Goal: Navigation & Orientation: Understand site structure

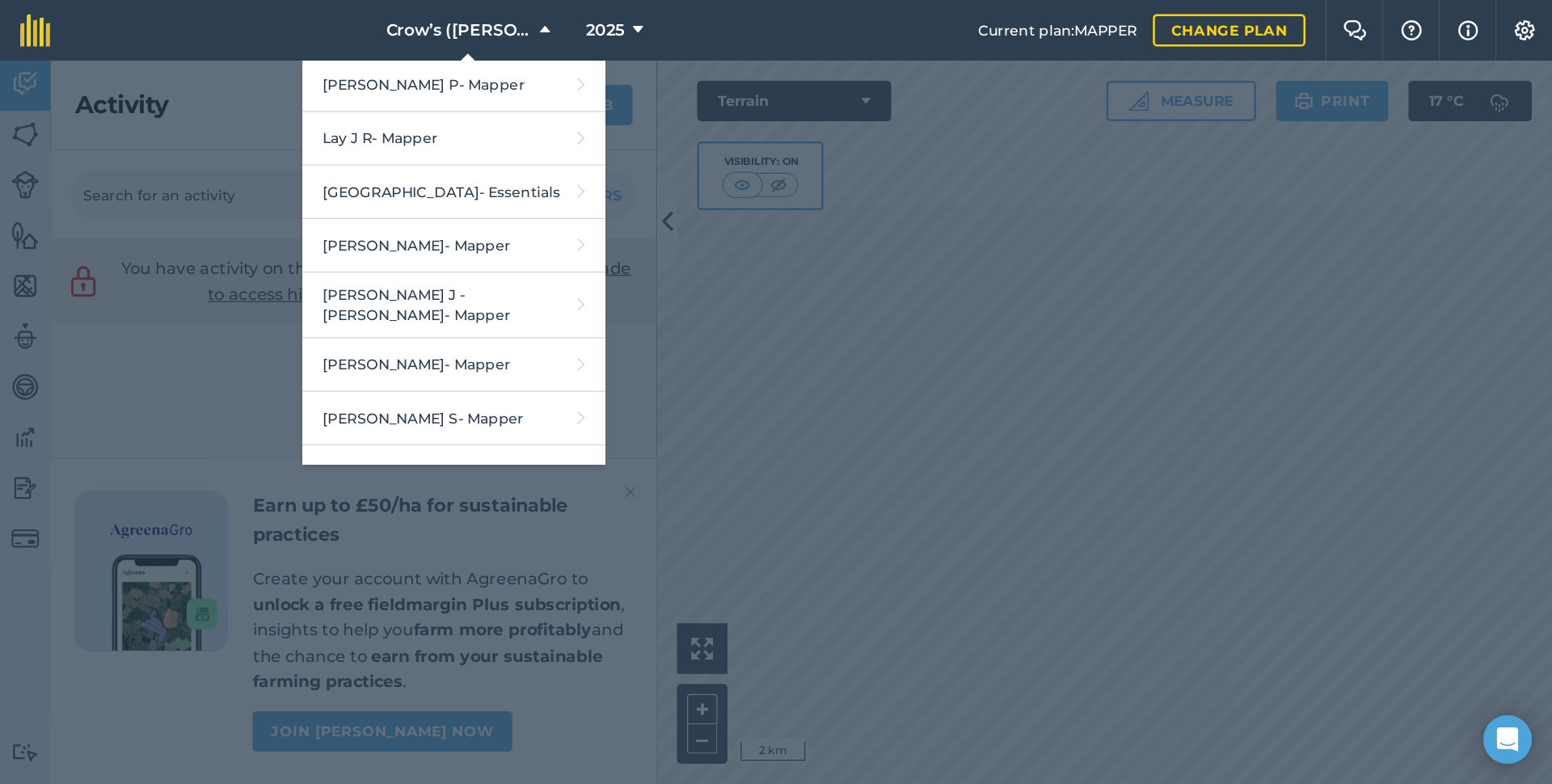
scroll to position [1935, 0]
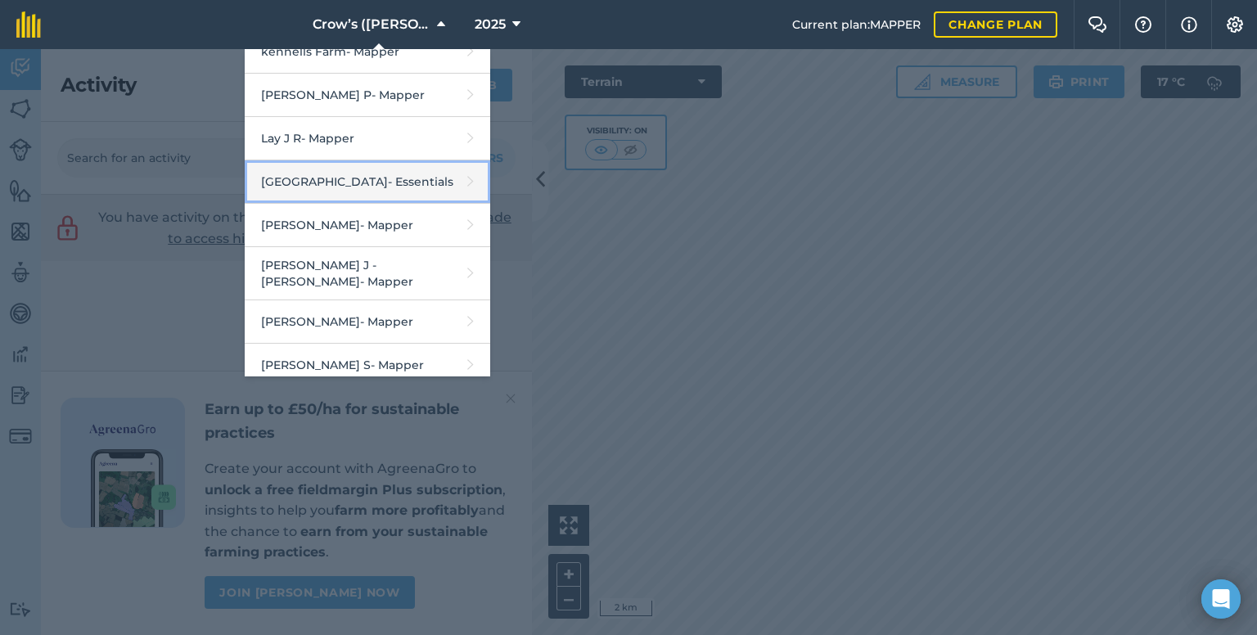
click at [386, 160] on link "Marton House - Essentials" at bounding box center [368, 181] width 246 height 43
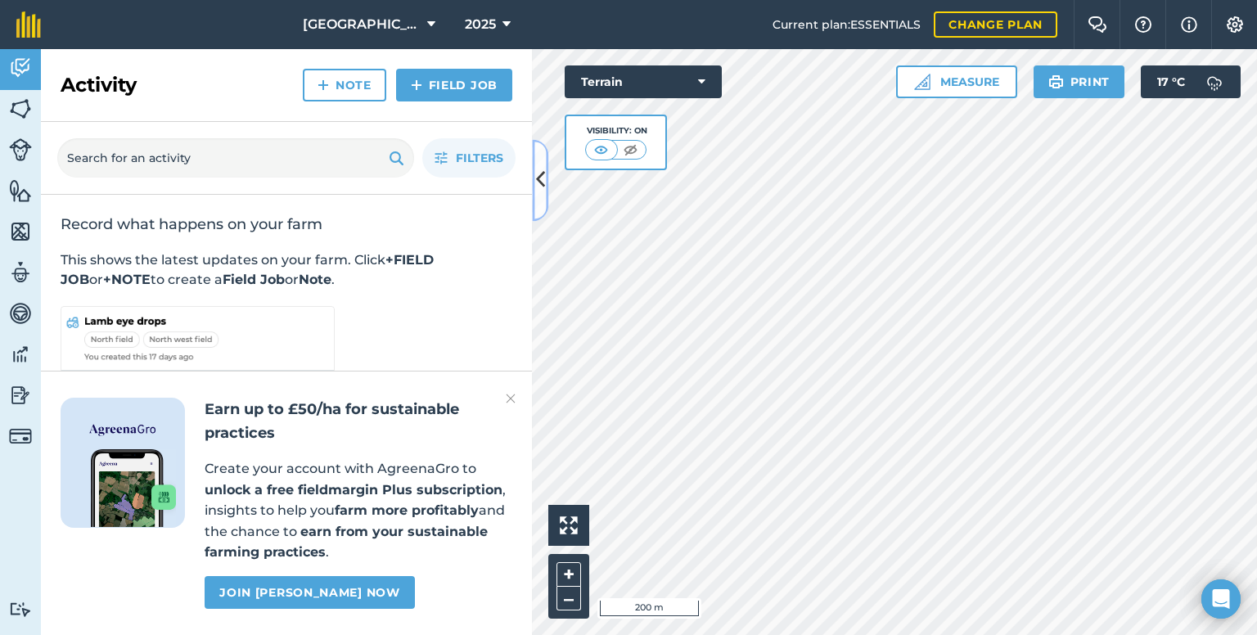
click at [539, 185] on icon at bounding box center [540, 180] width 9 height 29
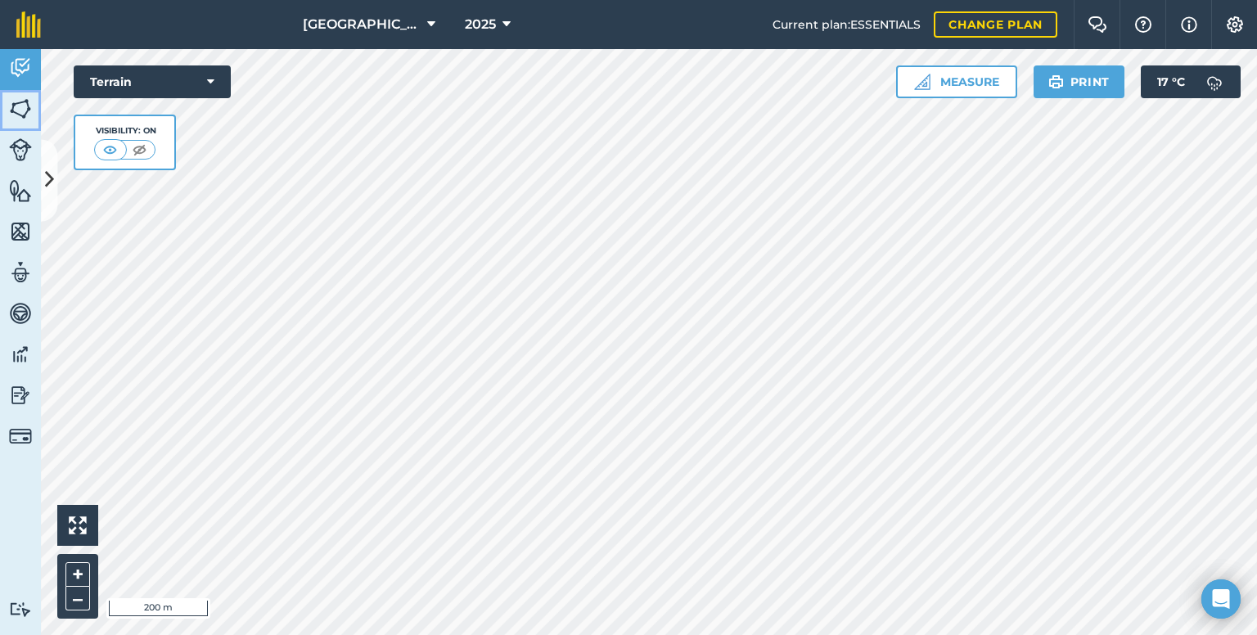
click at [26, 110] on img at bounding box center [20, 109] width 23 height 25
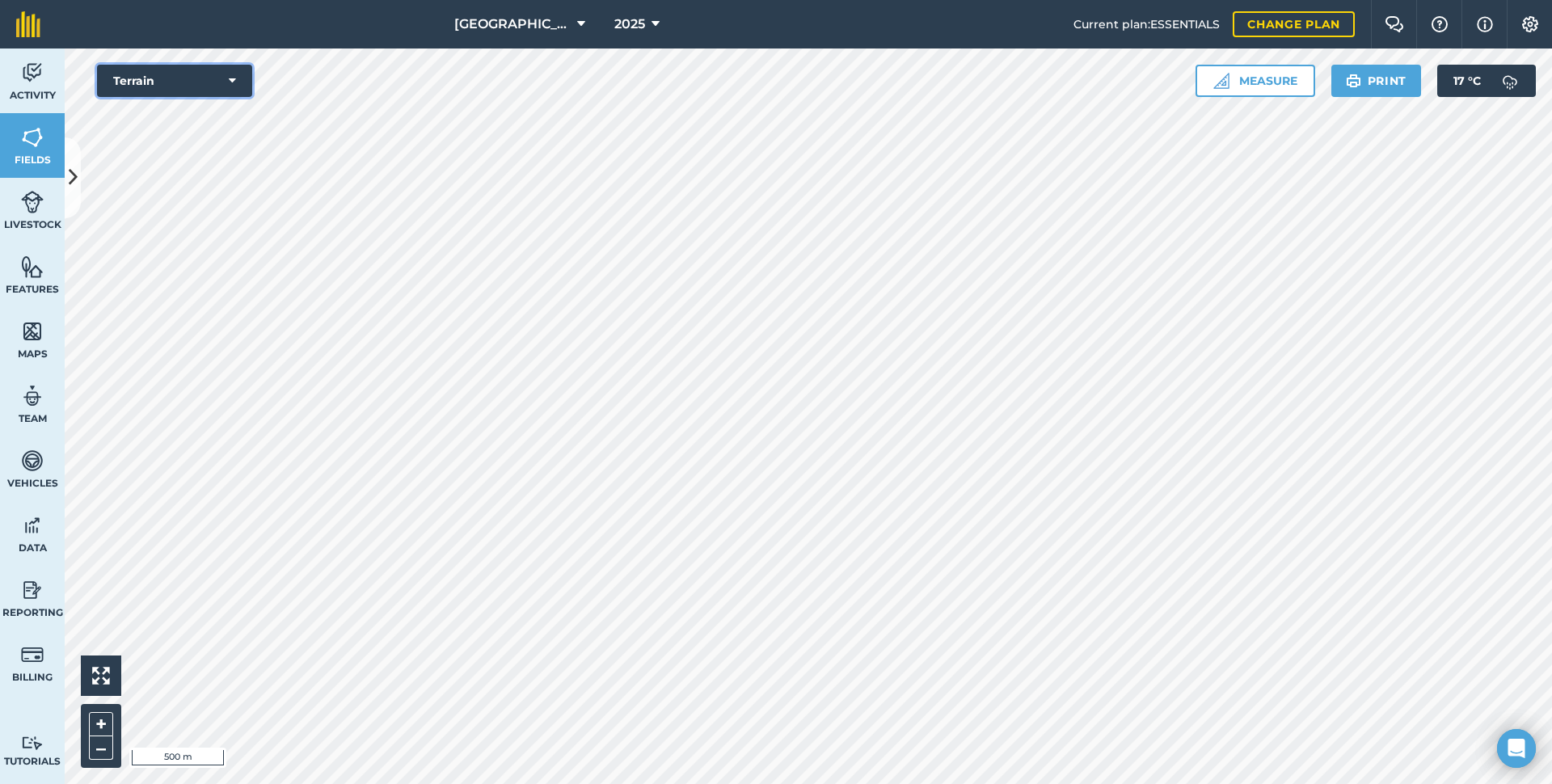
click at [148, 70] on button "Terrain" at bounding box center [174, 80] width 155 height 33
click at [157, 103] on button "Satellite (Azure)" at bounding box center [174, 113] width 155 height 33
click at [206, 84] on button "Satellite (Azure)" at bounding box center [174, 80] width 155 height 33
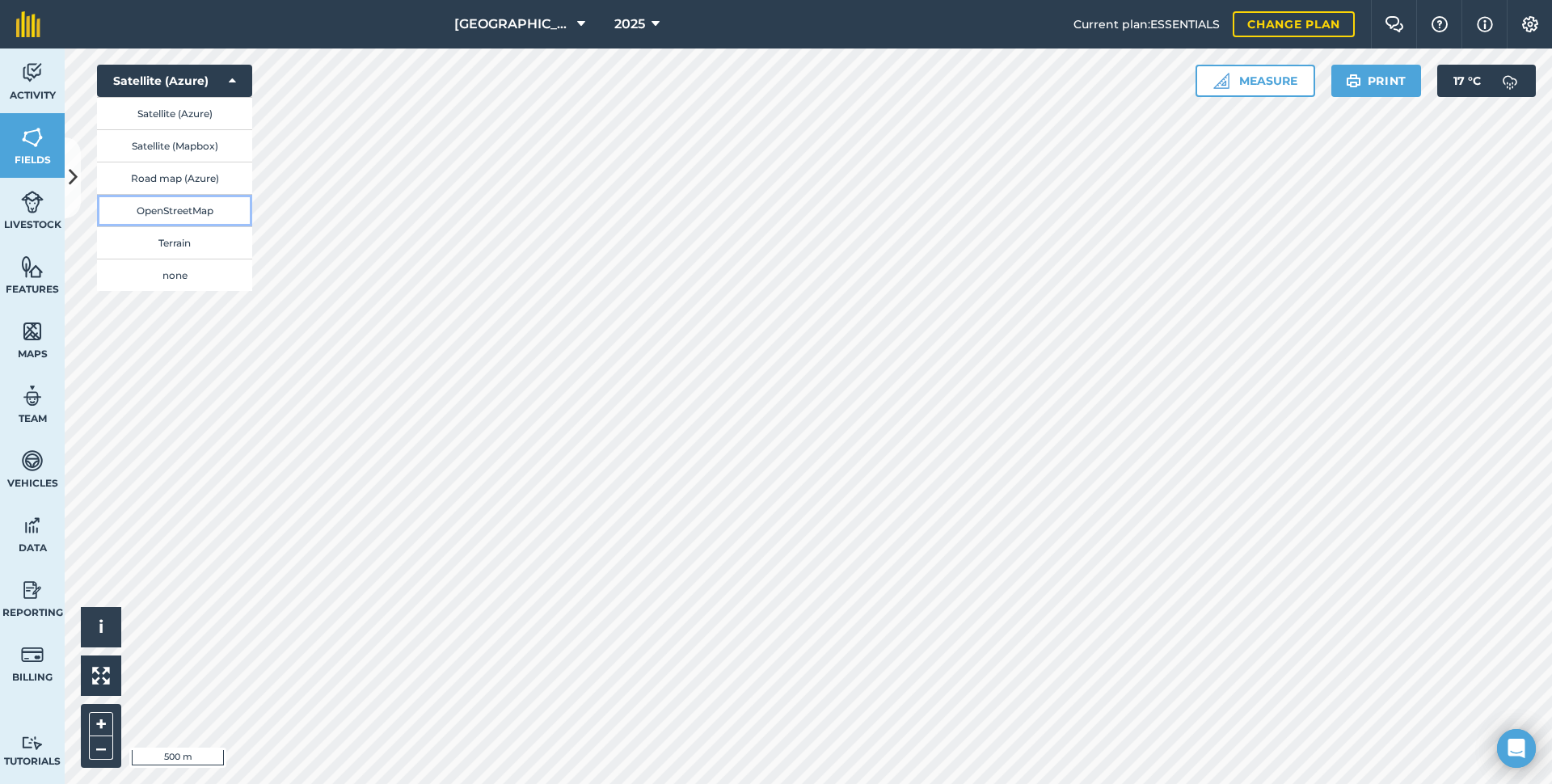
click at [182, 210] on button "OpenStreetMap" at bounding box center [174, 209] width 155 height 33
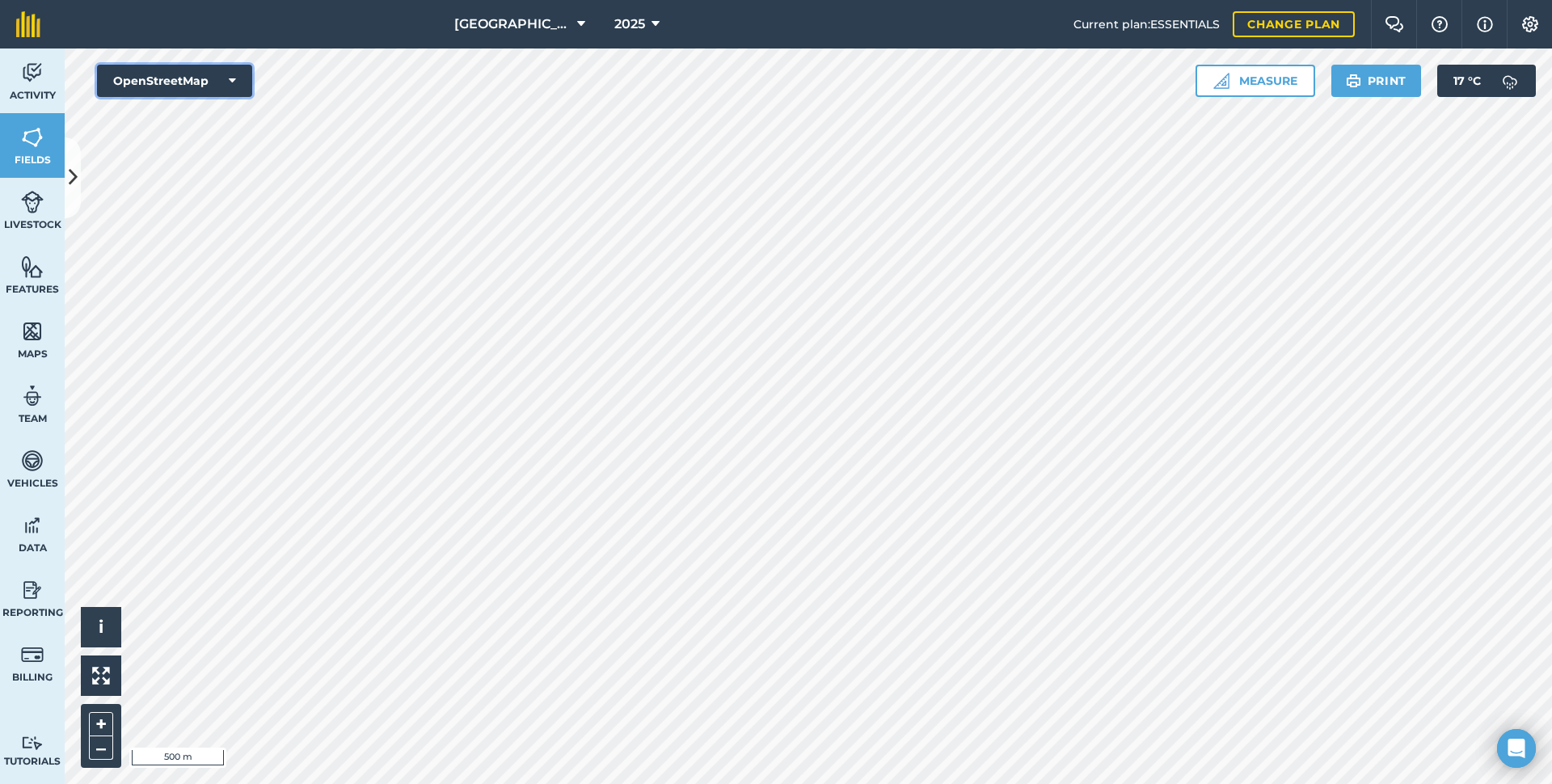
click at [148, 85] on button "OpenStreetMap" at bounding box center [174, 80] width 155 height 33
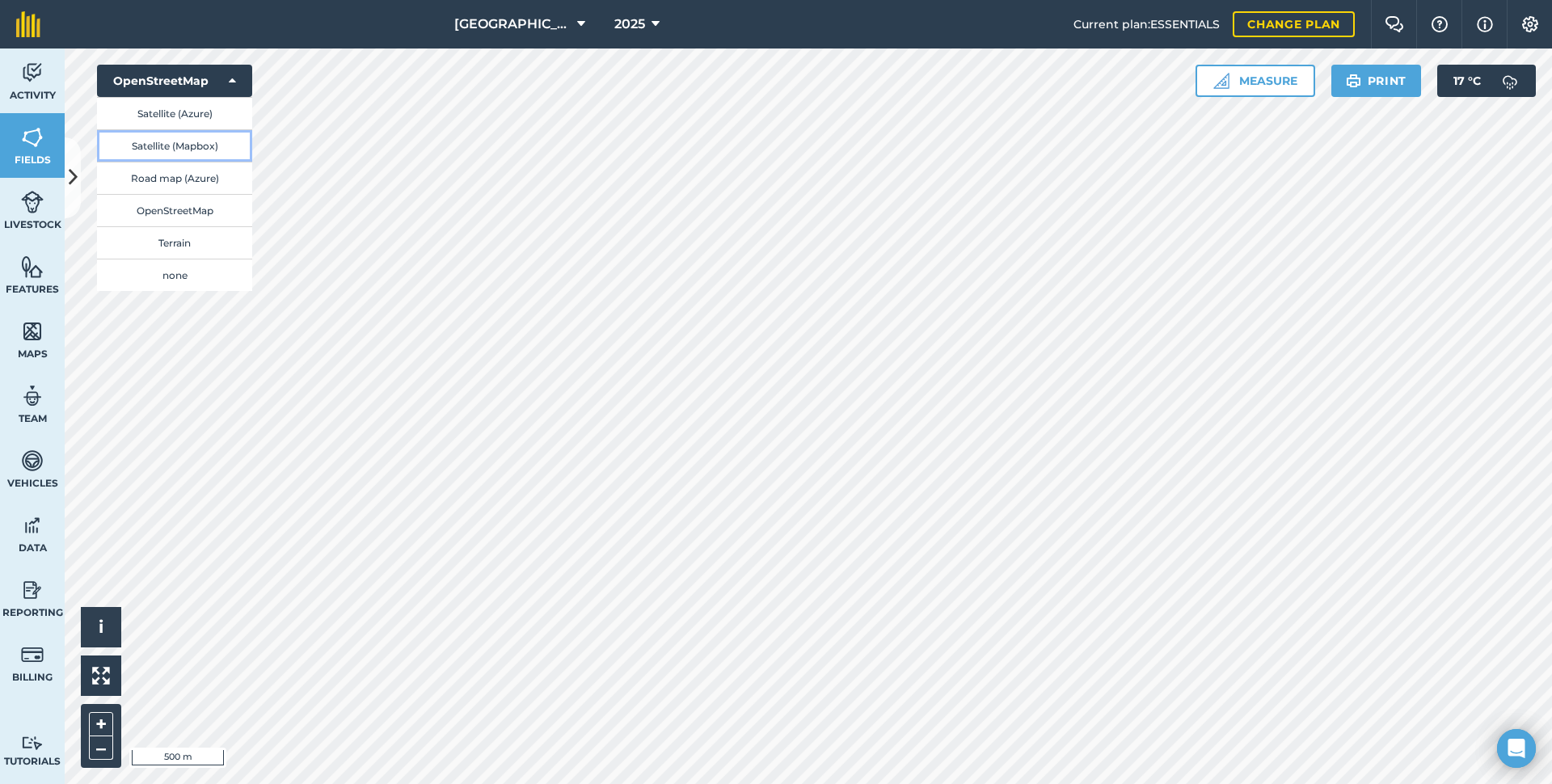
click at [158, 145] on button "Satellite (Mapbox)" at bounding box center [174, 145] width 155 height 33
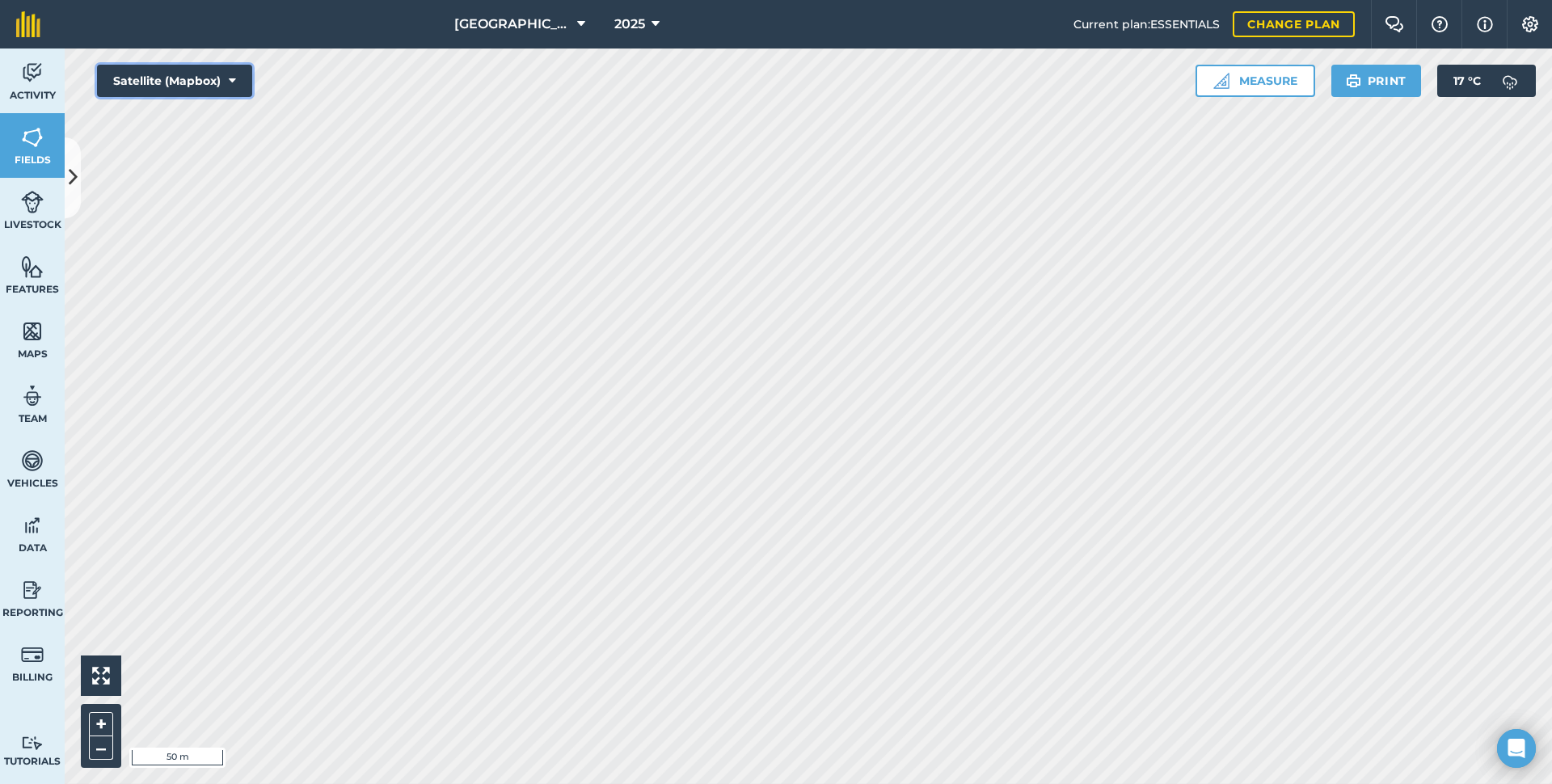
click at [176, 88] on button "Satellite (Mapbox)" at bounding box center [174, 80] width 155 height 33
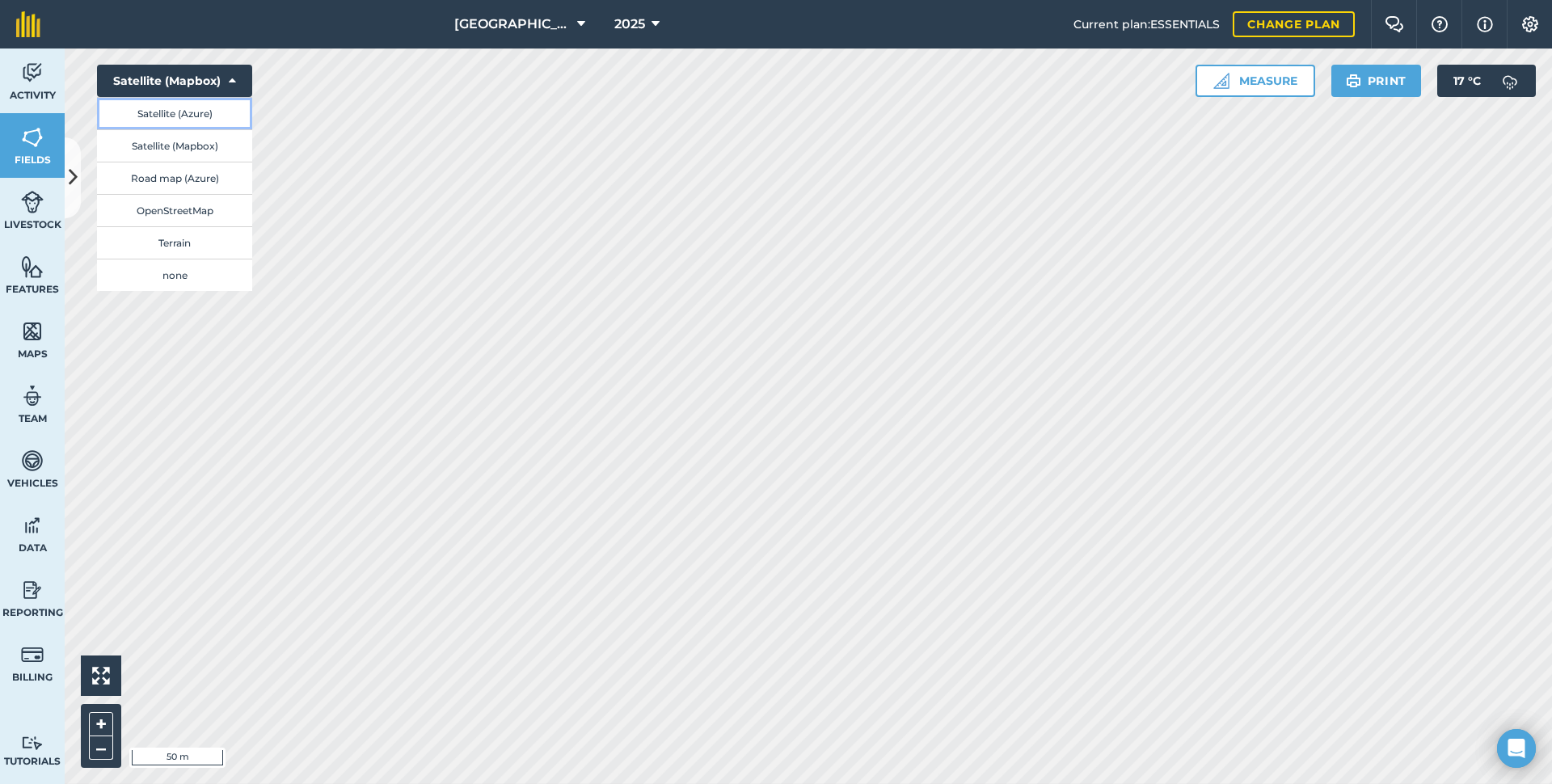
click at [172, 111] on button "Satellite (Azure)" at bounding box center [174, 113] width 155 height 33
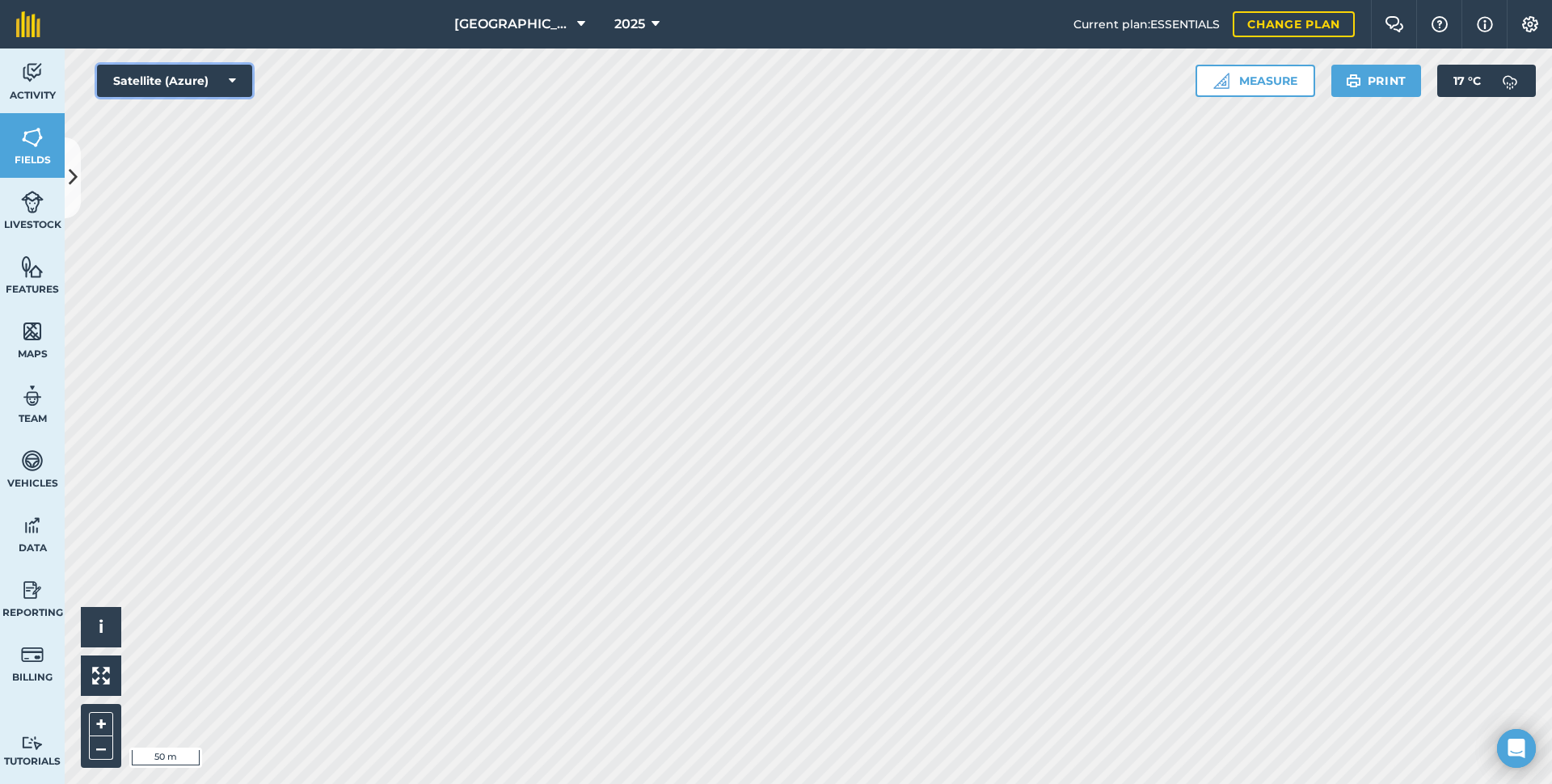
click at [156, 78] on button "Satellite (Azure)" at bounding box center [174, 80] width 155 height 33
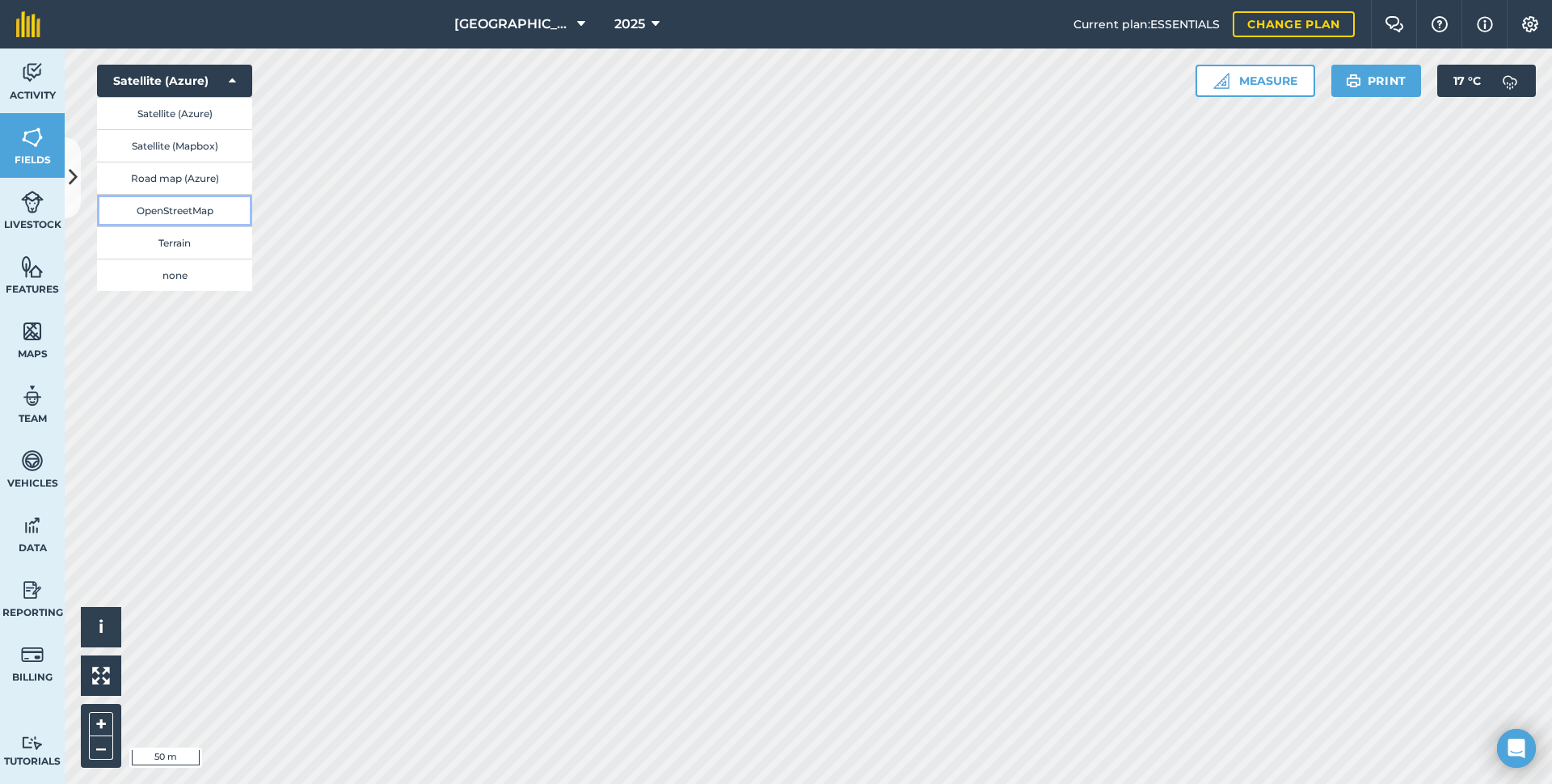
click at [158, 198] on button "OpenStreetMap" at bounding box center [174, 209] width 155 height 33
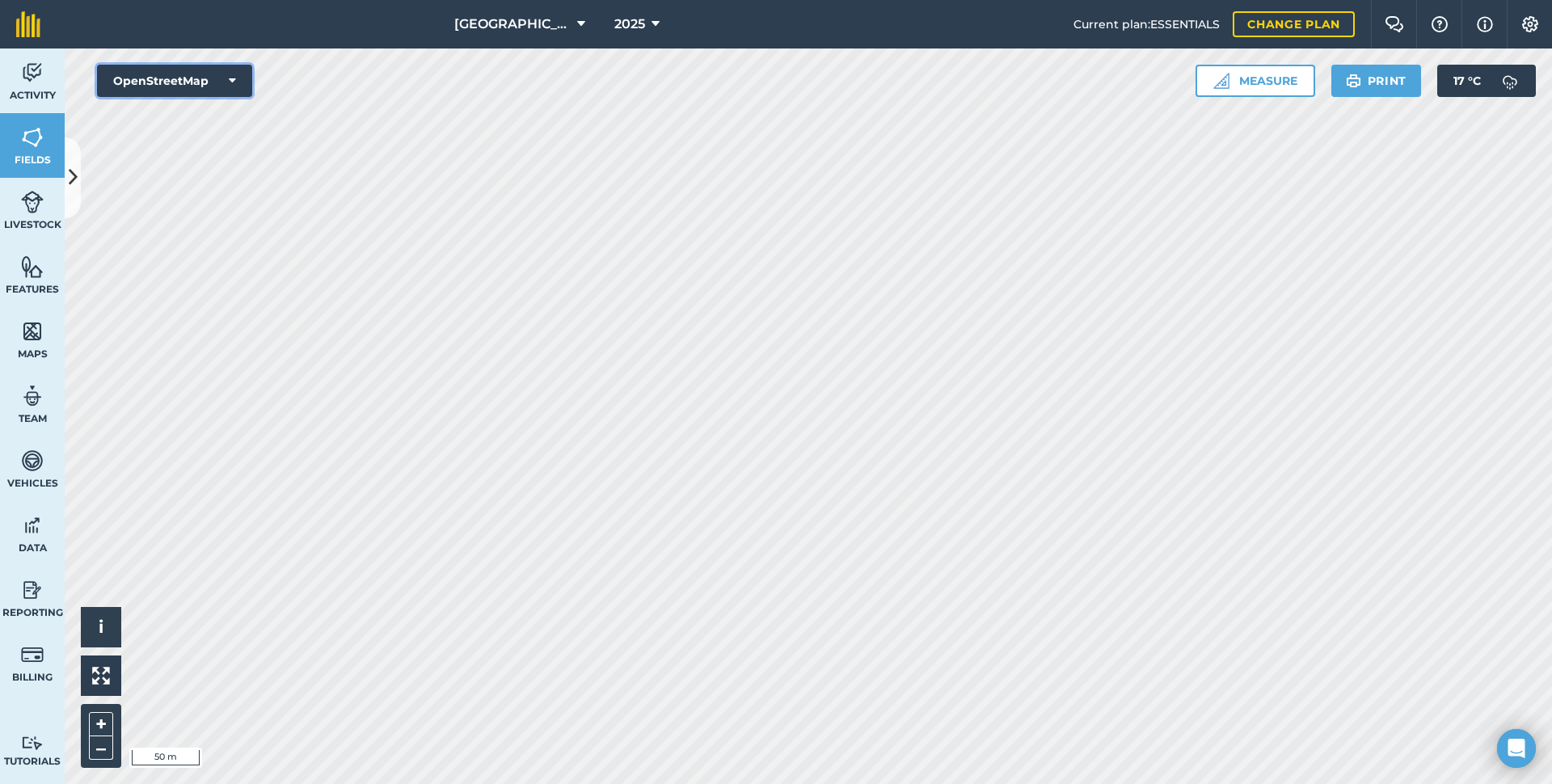
click at [157, 90] on button "OpenStreetMap" at bounding box center [174, 80] width 155 height 33
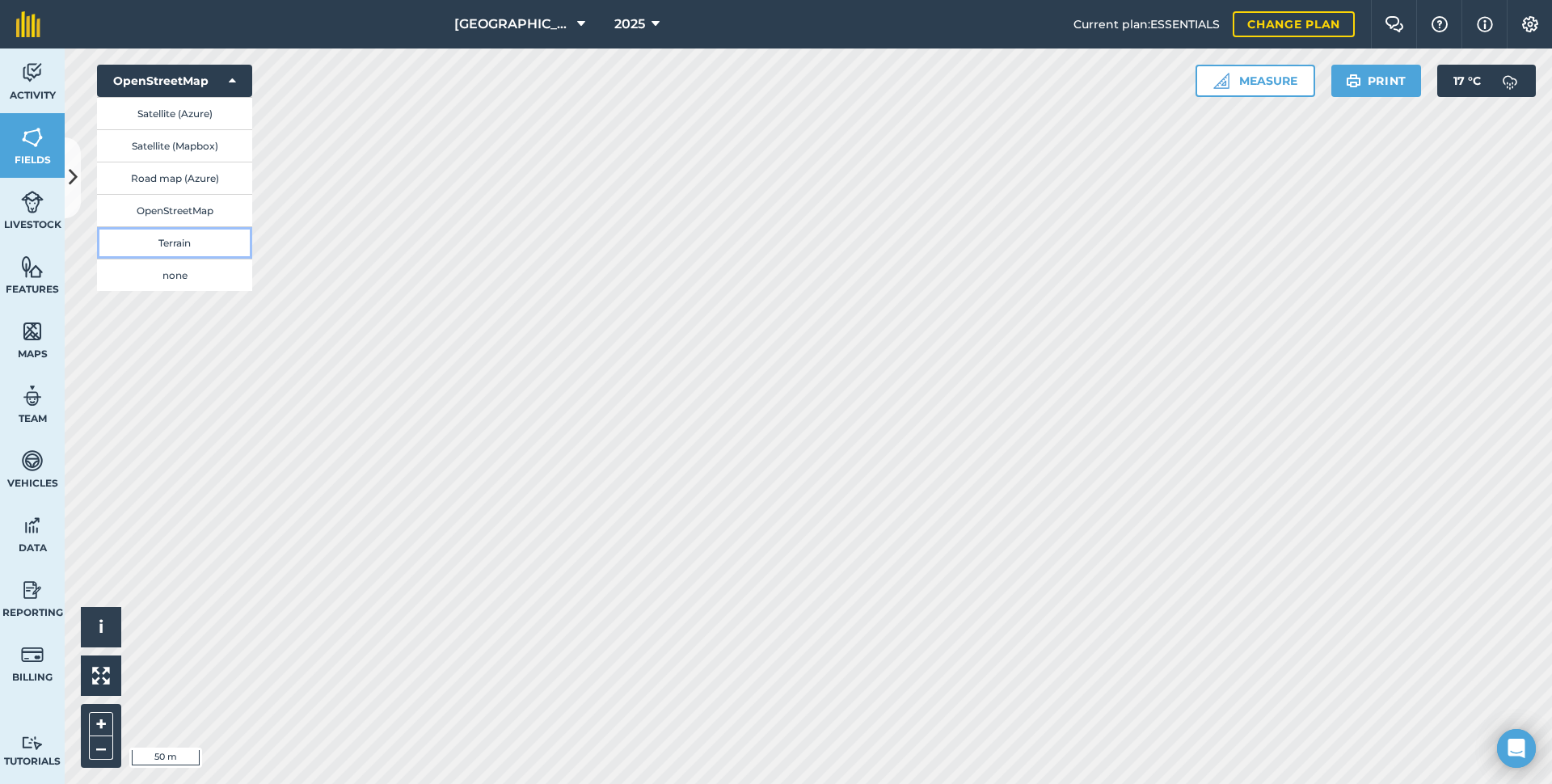
click at [172, 242] on button "Terrain" at bounding box center [174, 242] width 155 height 33
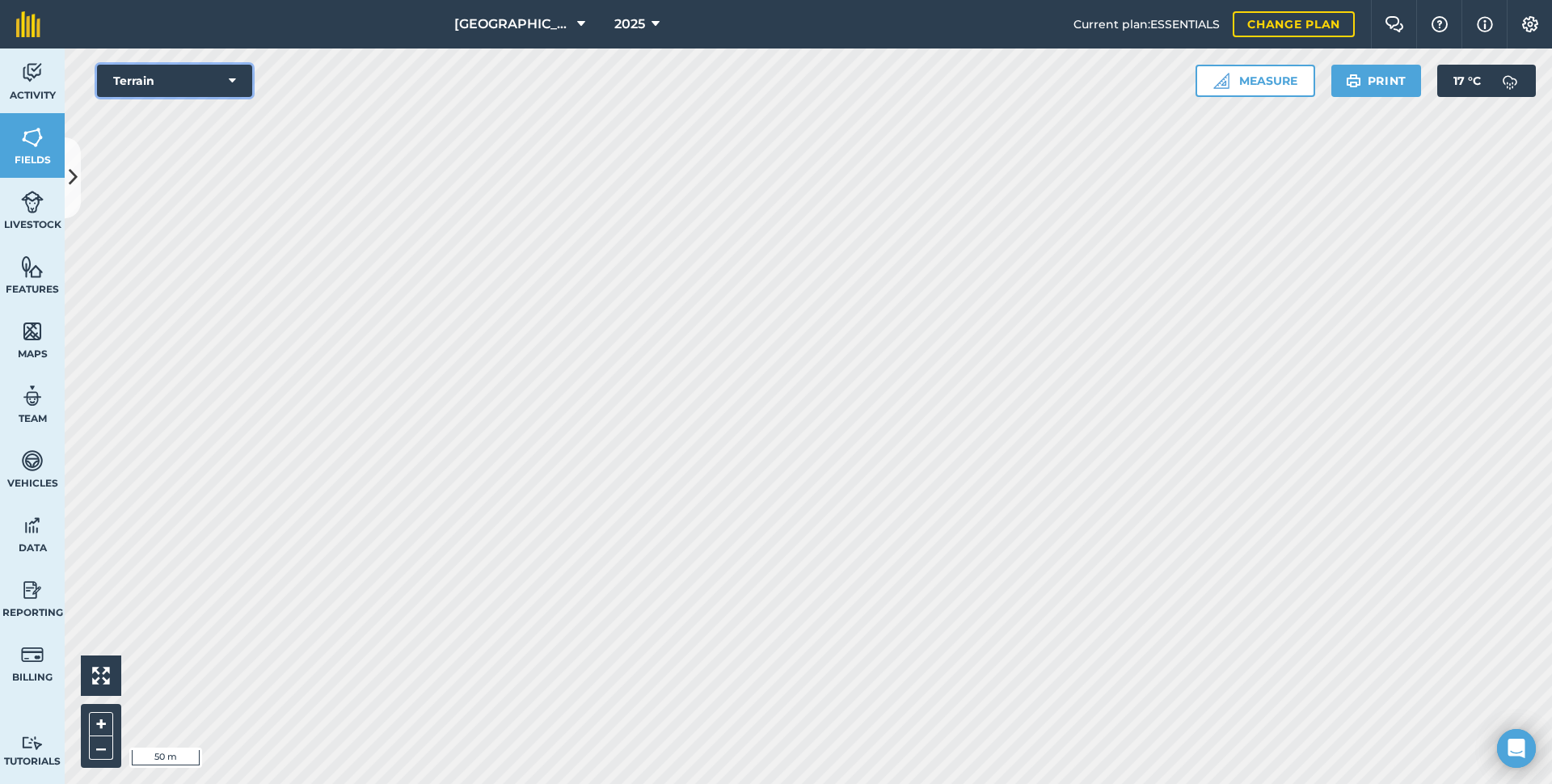
click at [151, 77] on button "Terrain" at bounding box center [174, 80] width 155 height 33
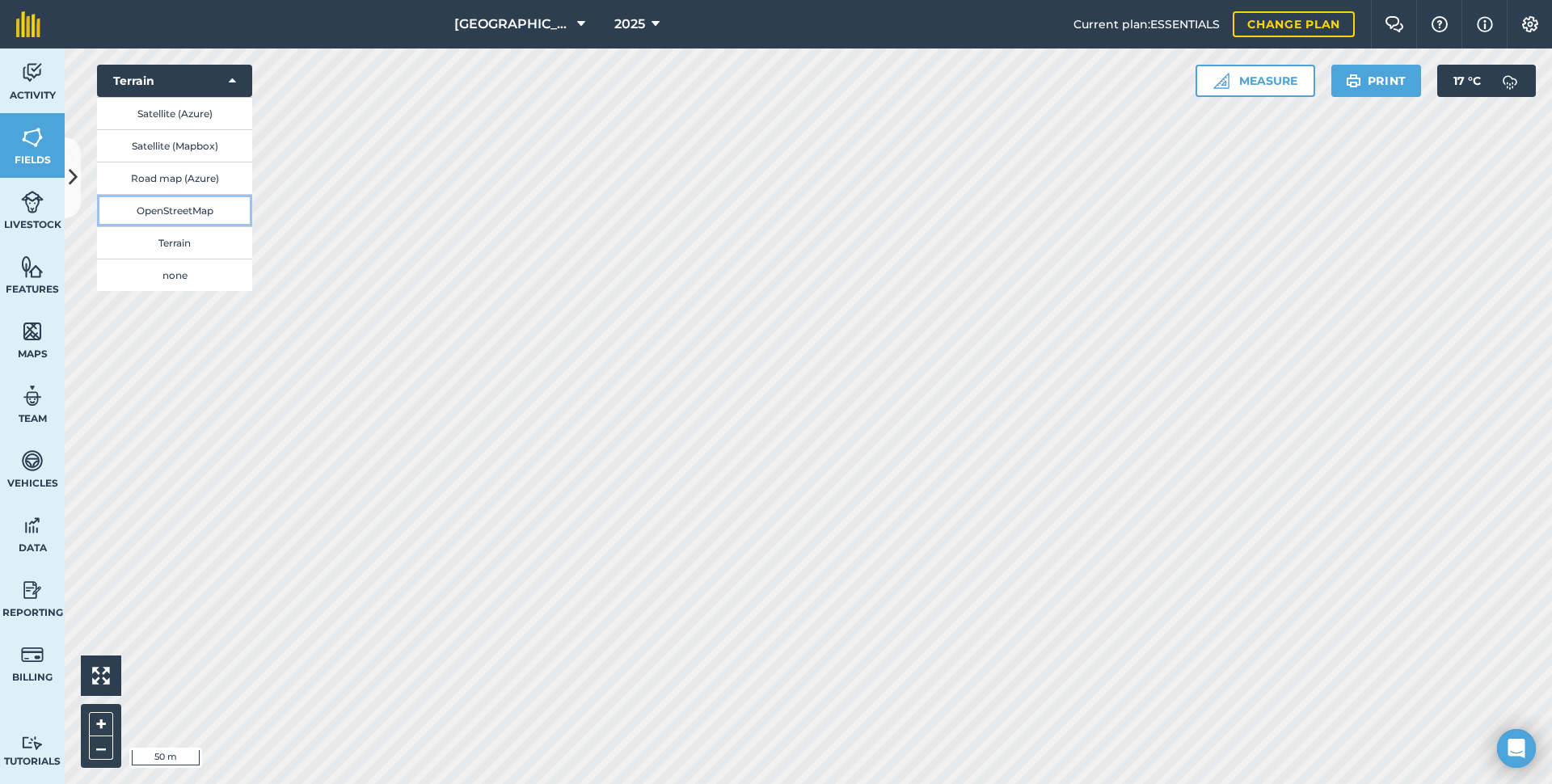
click at [167, 201] on button "OpenStreetMap" at bounding box center [174, 209] width 155 height 33
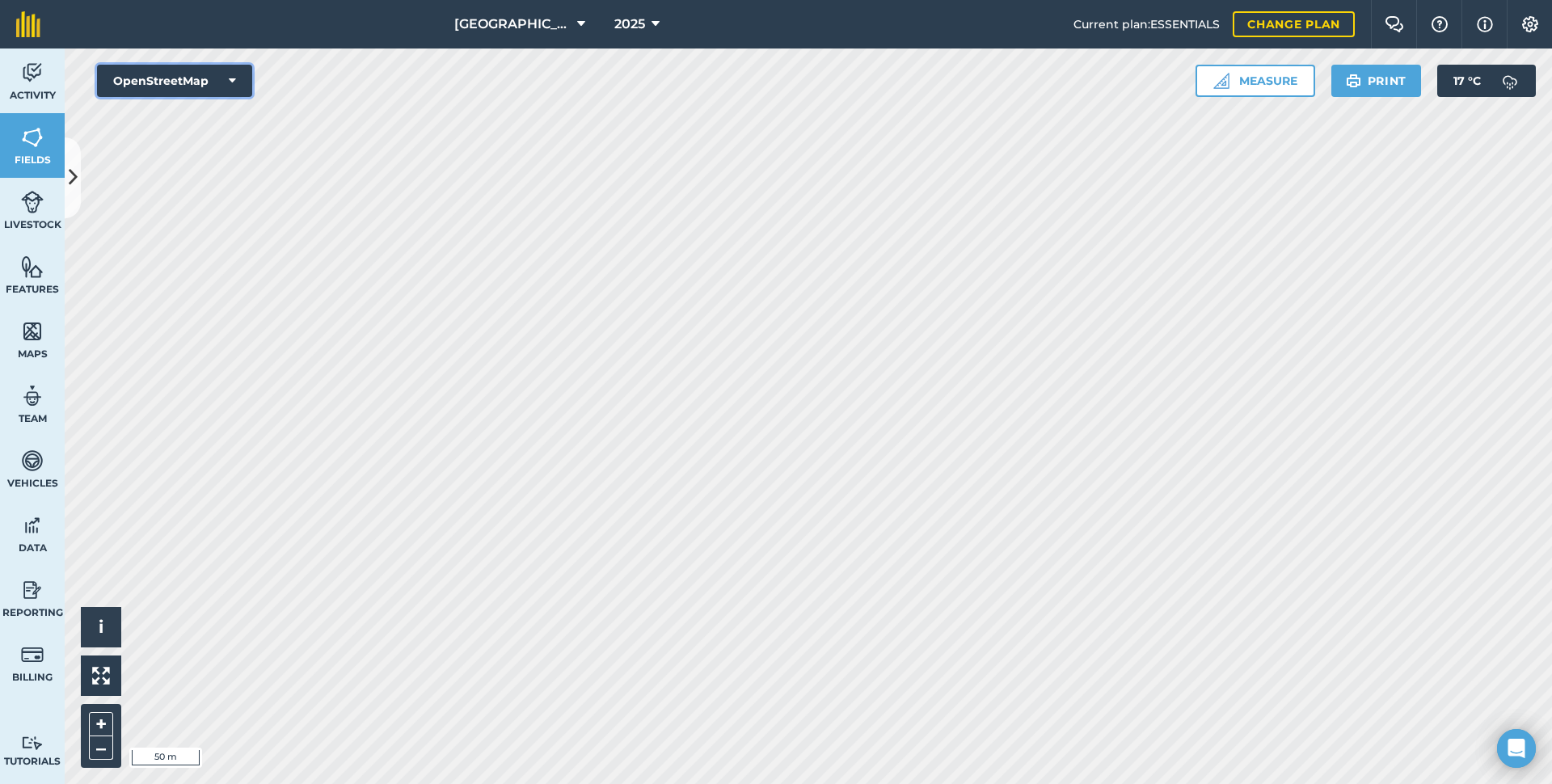
click at [160, 88] on button "OpenStreetMap" at bounding box center [174, 80] width 155 height 33
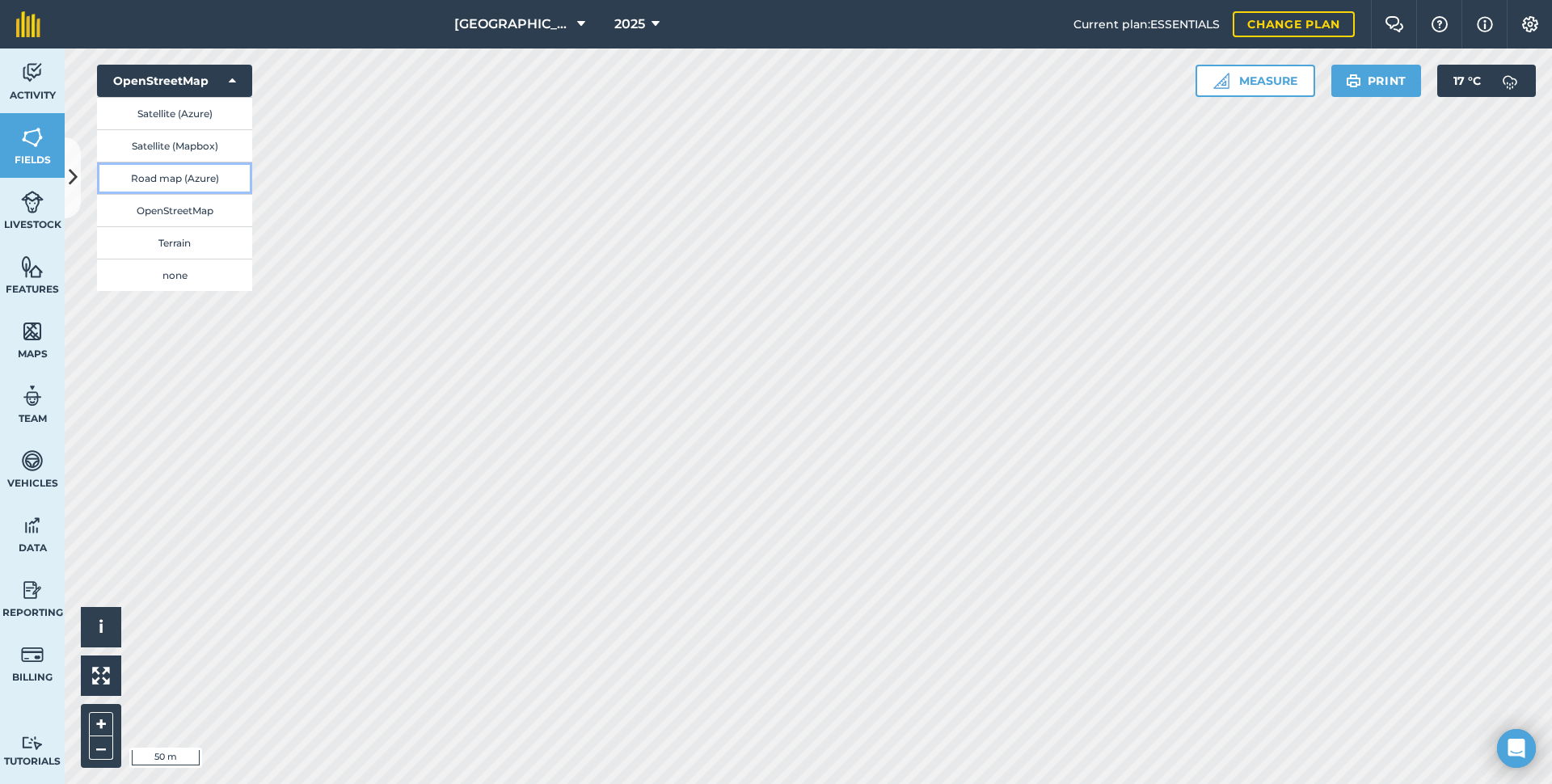
click at [161, 176] on button "Road map (Azure)" at bounding box center [174, 178] width 155 height 33
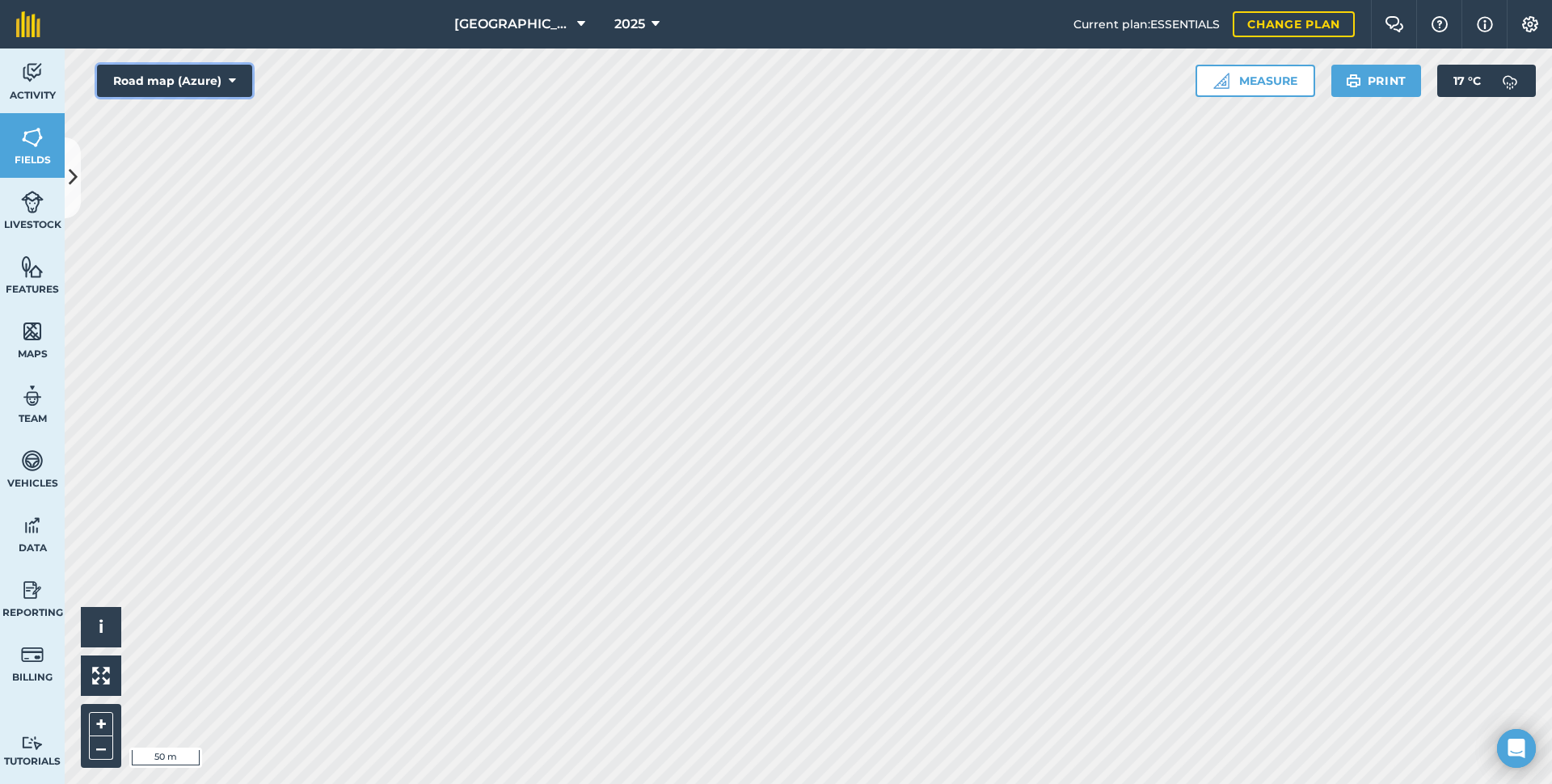
click at [167, 87] on button "Road map (Azure)" at bounding box center [174, 80] width 155 height 33
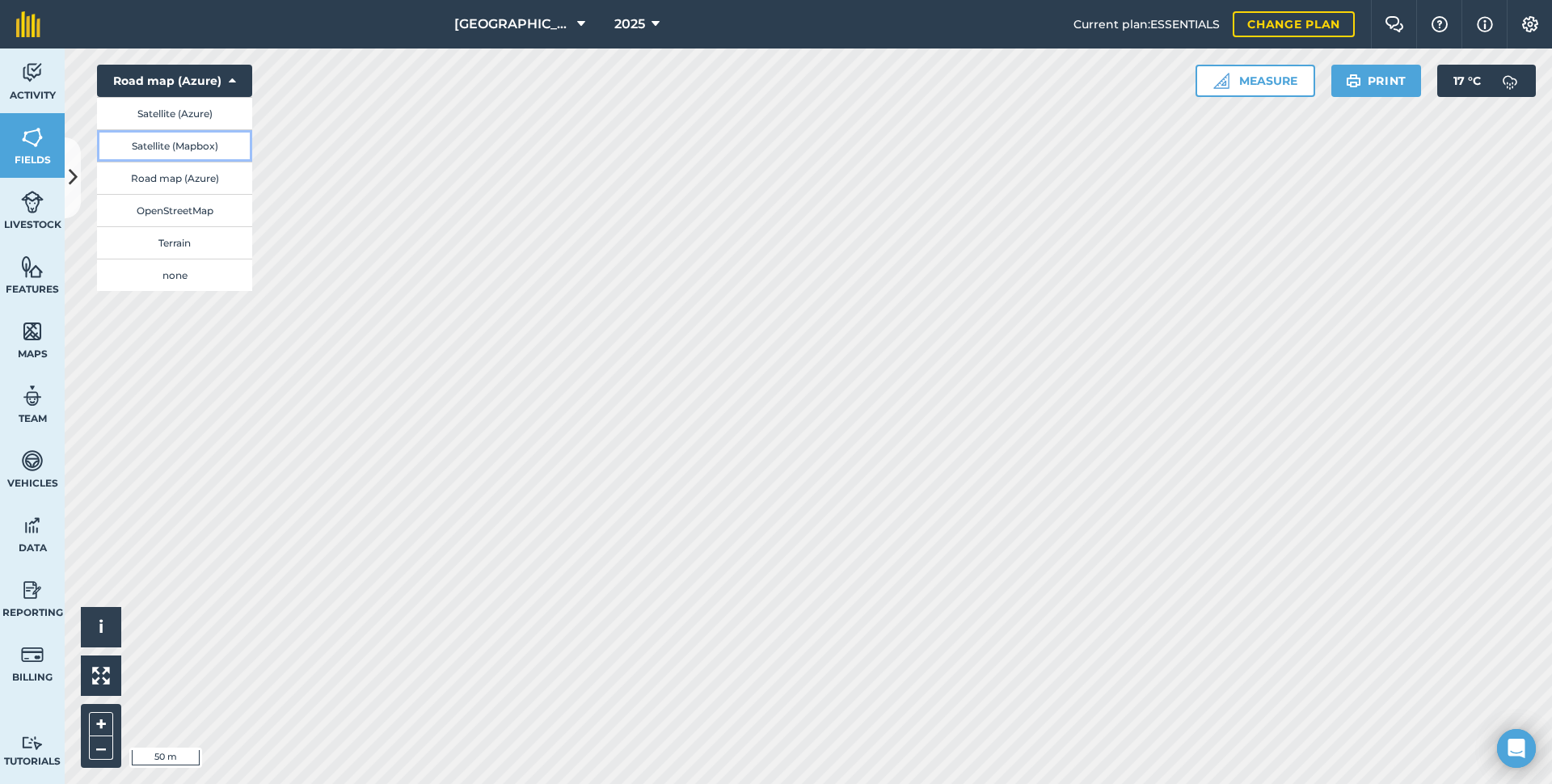
click at [170, 150] on button "Satellite (Mapbox)" at bounding box center [174, 145] width 155 height 33
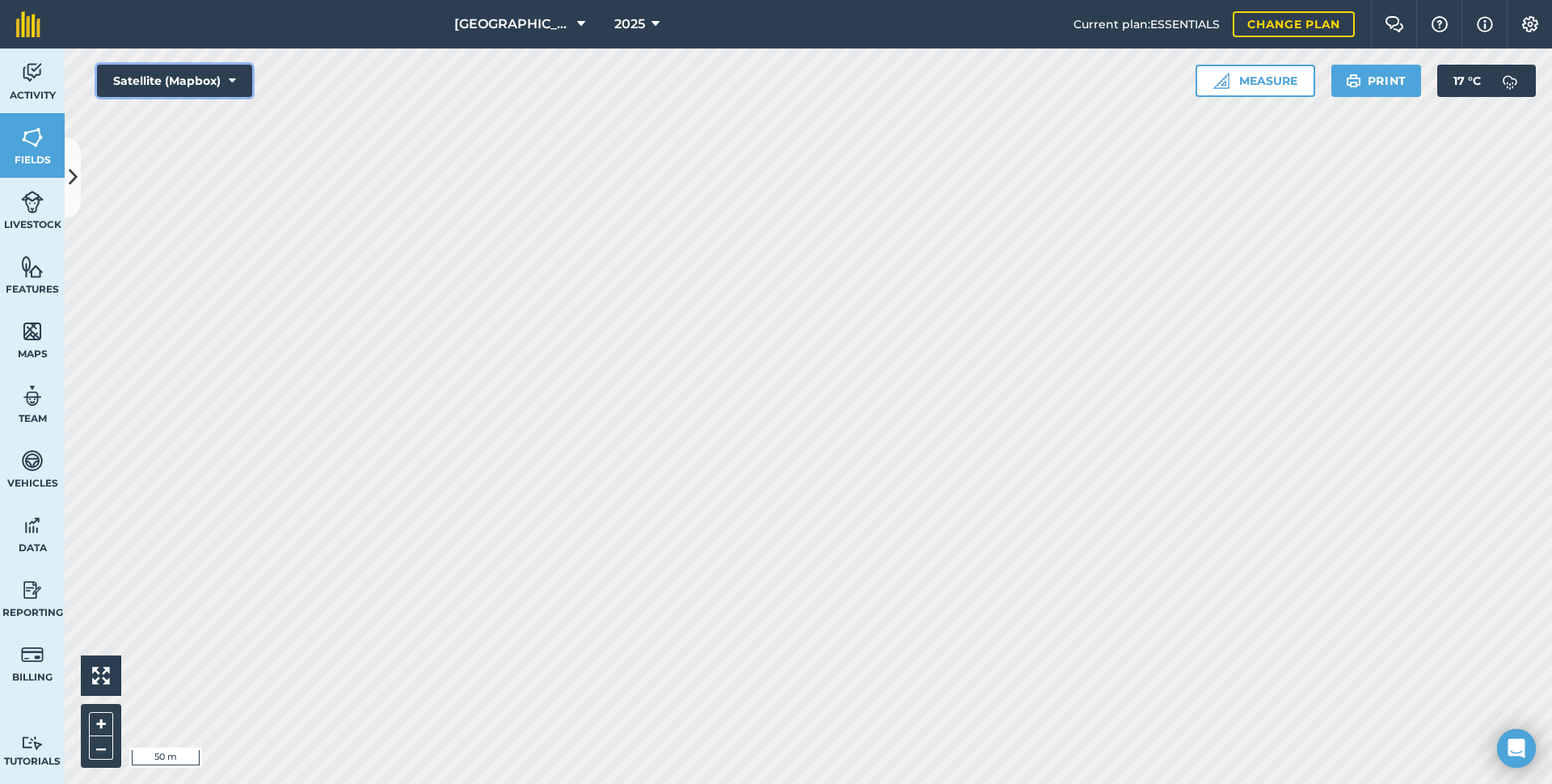
click at [174, 80] on button "Satellite (Mapbox)" at bounding box center [174, 80] width 155 height 33
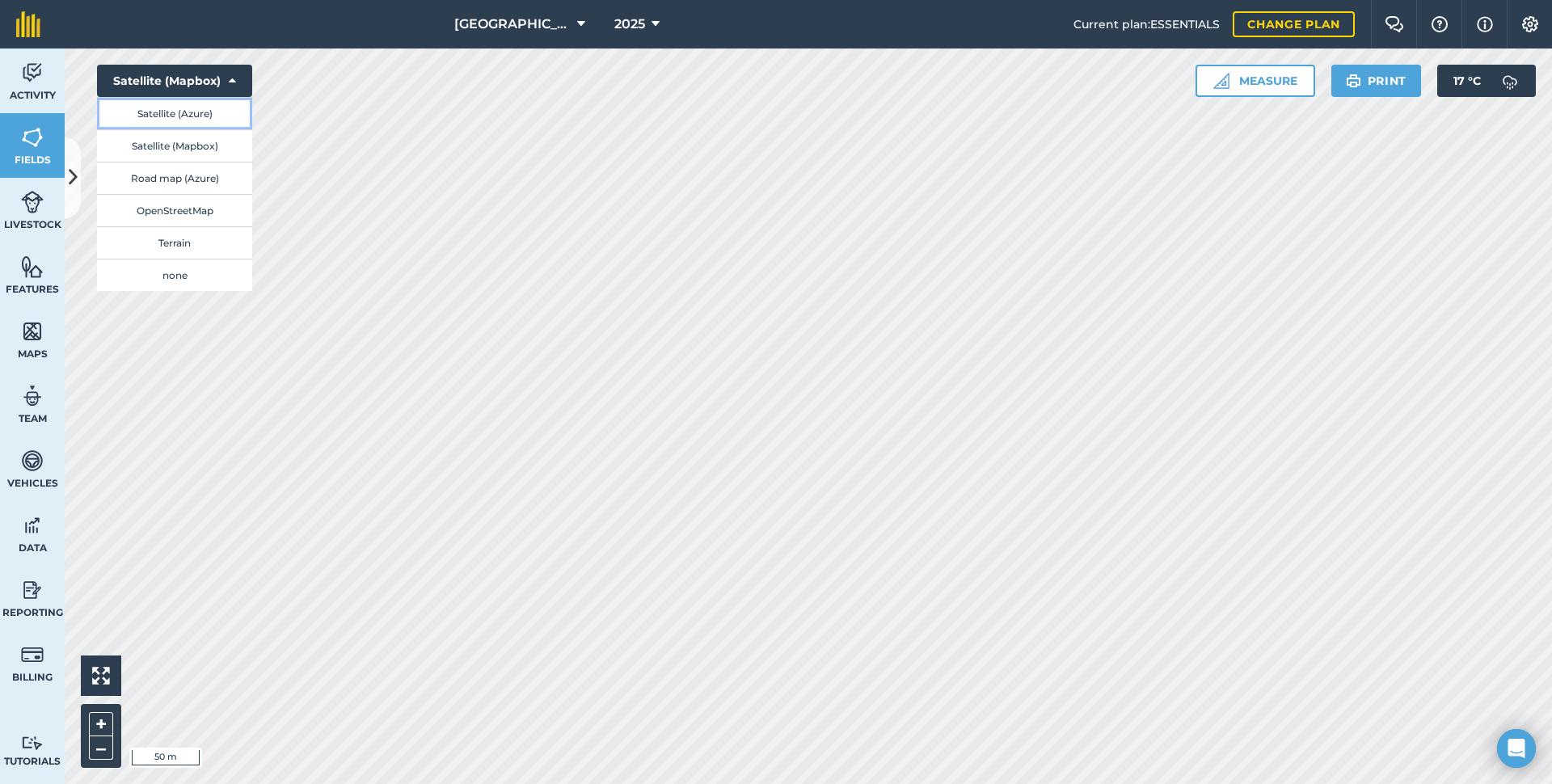
click at [176, 121] on button "Satellite (Azure)" at bounding box center [174, 113] width 155 height 33
